Goal: Task Accomplishment & Management: Use online tool/utility

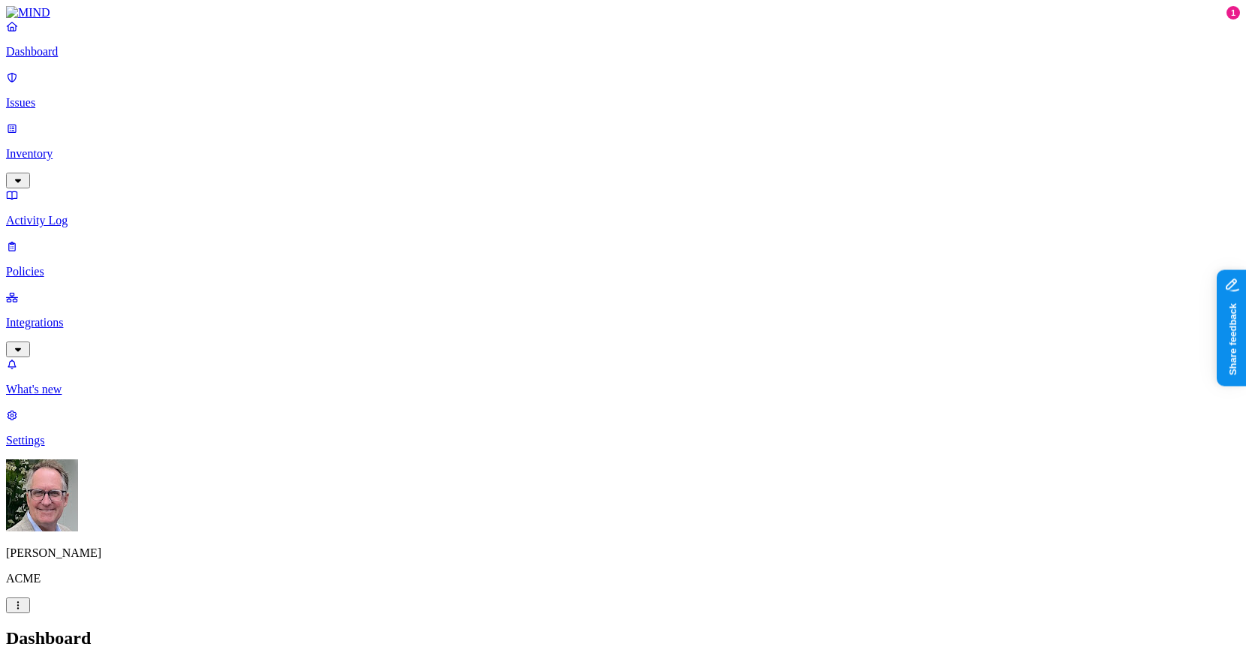
click at [88, 96] on p "Issues" at bounding box center [623, 103] width 1234 height 14
click at [53, 129] on link "Inventory" at bounding box center [623, 154] width 1234 height 65
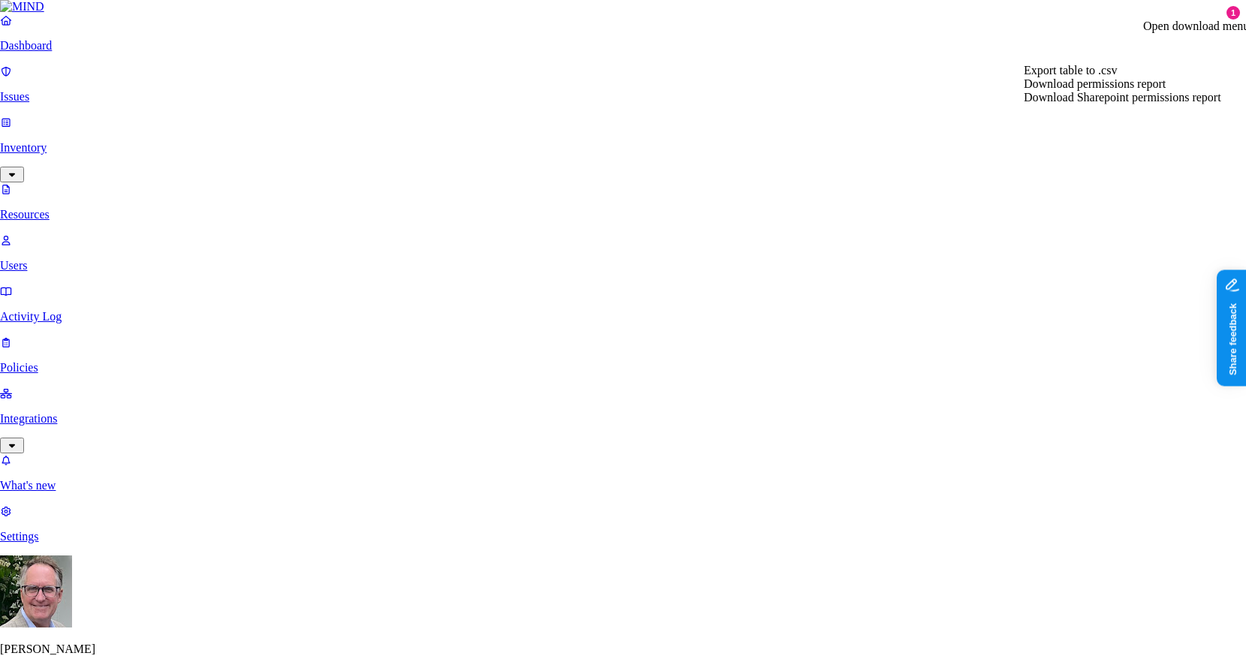
click at [1112, 90] on span "Download permissions report" at bounding box center [1095, 83] width 142 height 13
